Goal: Task Accomplishment & Management: Use online tool/utility

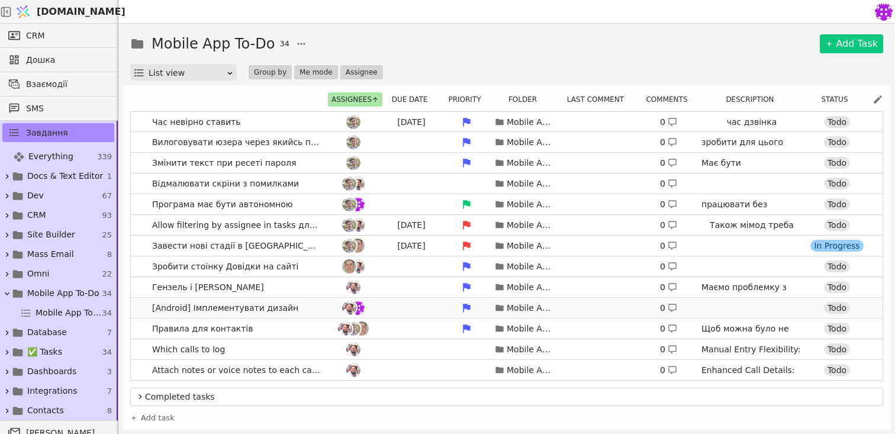
click at [306, 315] on link "[Android] Імплементувати дизайн Mobile App To-Do 0 Todo" at bounding box center [507, 308] width 752 height 20
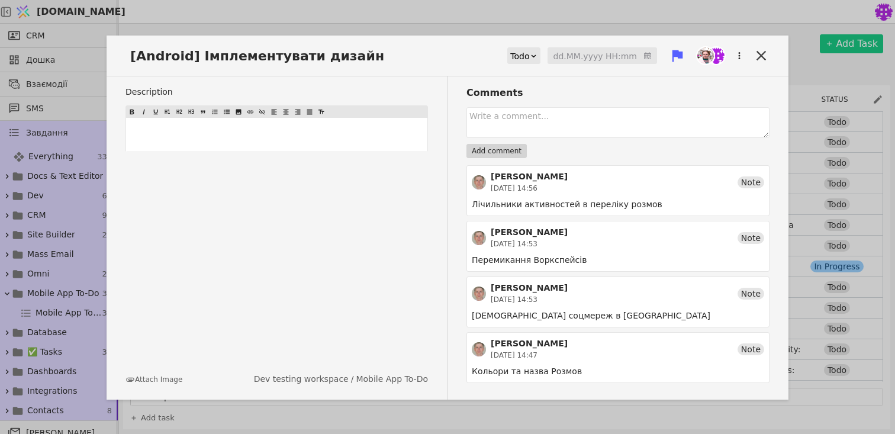
click at [160, 373] on div "Attach Image Dev testing workspace / Mobile App To-Do" at bounding box center [277, 379] width 303 height 12
click at [158, 384] on div "Attach Image Dev testing workspace / Mobile App To-Do" at bounding box center [277, 379] width 303 height 12
click at [159, 382] on button "Attach Image" at bounding box center [154, 379] width 57 height 11
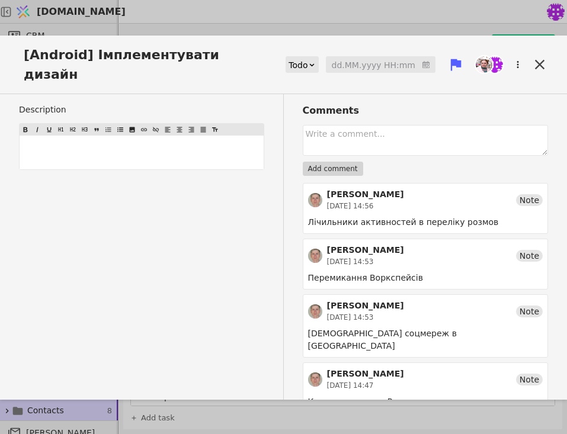
click at [56, 402] on button "Attach Image" at bounding box center [47, 407] width 57 height 11
